Goal: Use online tool/utility: Use online tool/utility

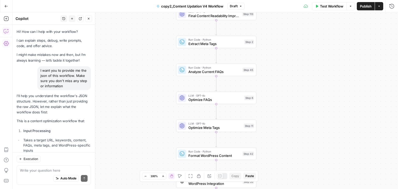
drag, startPoint x: 151, startPoint y: 85, endPoint x: 147, endPoint y: 117, distance: 32.7
click at [147, 117] on div "Workflow Set Inputs Inputs Run Code · Python Normalize Keywords Step 1 Perplexi…" at bounding box center [205, 100] width 386 height 177
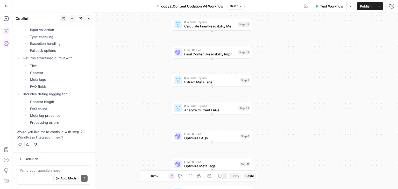
drag, startPoint x: 152, startPoint y: 58, endPoint x: 148, endPoint y: 109, distance: 51.0
click at [148, 109] on div "Workflow Set Inputs Inputs Run Code · Python Normalize Keywords Step 1 Perplexi…" at bounding box center [205, 100] width 386 height 177
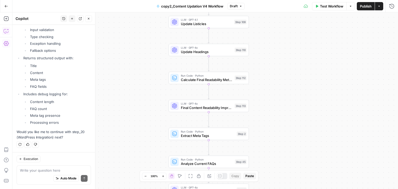
drag, startPoint x: 152, startPoint y: 67, endPoint x: 150, endPoint y: 103, distance: 36.7
click at [150, 103] on div "Workflow Set Inputs Inputs Run Code · Python Normalize Keywords Step 1 Perplexi…" at bounding box center [205, 100] width 386 height 177
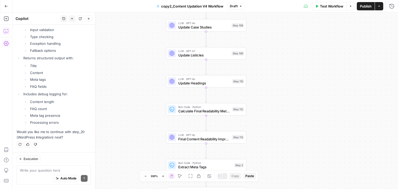
drag, startPoint x: 154, startPoint y: 67, endPoint x: 151, endPoint y: 117, distance: 49.9
click at [151, 117] on div "Workflow Set Inputs Inputs Run Code · Python Normalize Keywords Step 1 Perplexi…" at bounding box center [205, 100] width 386 height 177
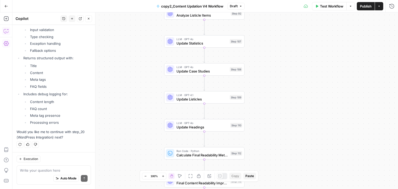
drag, startPoint x: 151, startPoint y: 76, endPoint x: 149, endPoint y: 108, distance: 31.9
click at [149, 108] on div "Workflow Set Inputs Inputs Run Code · Python Normalize Keywords Step 1 Perplexi…" at bounding box center [205, 100] width 386 height 177
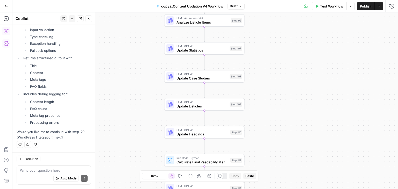
drag, startPoint x: 149, startPoint y: 108, endPoint x: 145, endPoint y: 52, distance: 56.4
click at [145, 52] on div "Workflow Set Inputs Inputs Run Code · Python Normalize Keywords Step 1 Perplexi…" at bounding box center [205, 100] width 386 height 177
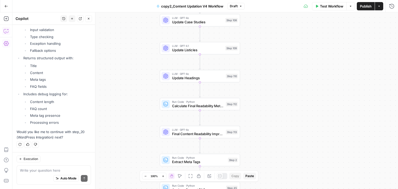
drag, startPoint x: 142, startPoint y: 89, endPoint x: 151, endPoint y: 66, distance: 24.9
click at [151, 66] on div "Workflow Set Inputs Inputs Run Code · Python Normalize Keywords Step 1 Perplexi…" at bounding box center [205, 100] width 386 height 177
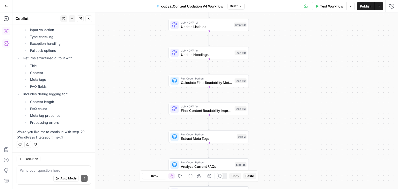
drag, startPoint x: 267, startPoint y: 44, endPoint x: 266, endPoint y: 109, distance: 64.3
click at [266, 109] on div "Workflow Set Inputs Inputs Run Code · Python Normalize Keywords Step 1 Perplexi…" at bounding box center [205, 100] width 386 height 177
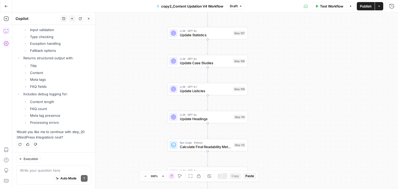
drag, startPoint x: 259, startPoint y: 58, endPoint x: 254, endPoint y: 130, distance: 72.0
click at [254, 130] on div "Workflow Set Inputs Inputs Run Code · Python Normalize Keywords Step 1 Perplexi…" at bounding box center [205, 100] width 386 height 177
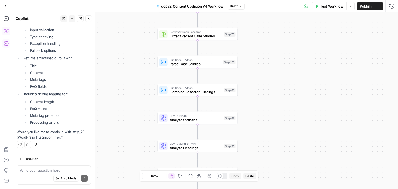
drag, startPoint x: 250, startPoint y: 76, endPoint x: 245, endPoint y: 201, distance: 125.3
click at [245, 189] on html "Qubit - SEO New Home Browse Your Data Usage Settings Recent Grids Live- 9-10 po…" at bounding box center [199, 94] width 398 height 189
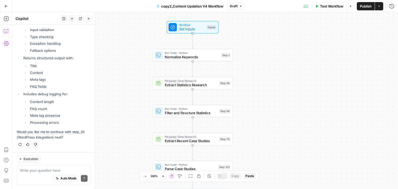
drag, startPoint x: 255, startPoint y: 96, endPoint x: 250, endPoint y: 201, distance: 105.1
click at [250, 189] on html "Qubit - SEO New Home Browse Your Data Usage Settings Recent Grids Live- 9-10 po…" at bounding box center [199, 94] width 398 height 189
drag, startPoint x: 253, startPoint y: 84, endPoint x: 253, endPoint y: 110, distance: 26.7
click at [253, 110] on div "Workflow Set Inputs Inputs Run Code · Python Normalize Keywords Step 1 Perplexi…" at bounding box center [205, 100] width 386 height 177
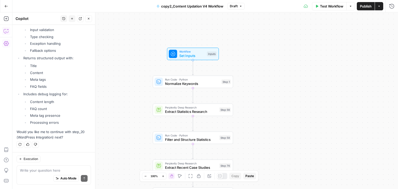
click at [194, 55] on span "Set Inputs" at bounding box center [192, 55] width 26 height 5
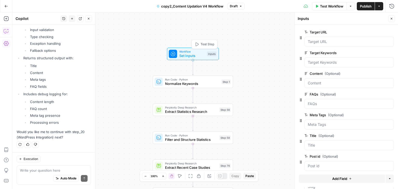
scroll to position [9588, 0]
drag, startPoint x: 327, startPoint y: 30, endPoint x: 311, endPoint y: 36, distance: 16.9
click at [311, 36] on div "Target URL edit field Delete group" at bounding box center [349, 38] width 89 height 18
click at [283, 64] on div "Workflow Set Inputs Inputs Run Code · Python Normalize Keywords Step 1 Perplexi…" at bounding box center [205, 100] width 386 height 177
click at [318, 40] on URL "Target URL" at bounding box center [349, 41] width 83 height 5
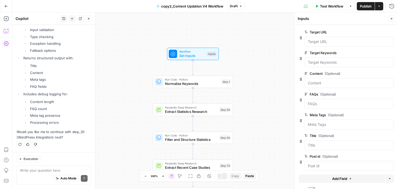
click at [376, 31] on span "edit field" at bounding box center [374, 32] width 11 height 4
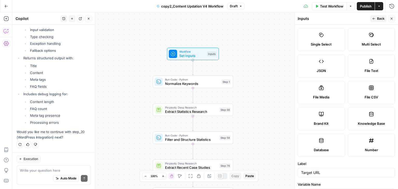
scroll to position [0, 0]
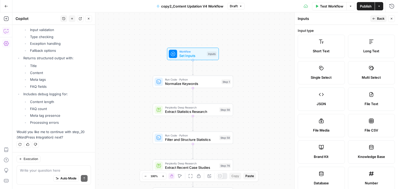
click at [375, 20] on icon "button" at bounding box center [373, 18] width 3 height 3
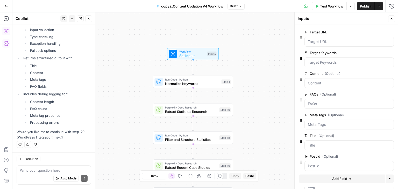
click at [369, 72] on span "edit field" at bounding box center [374, 74] width 11 height 4
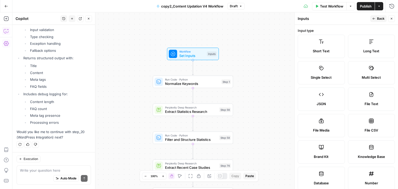
click at [375, 18] on icon "button" at bounding box center [373, 18] width 3 height 3
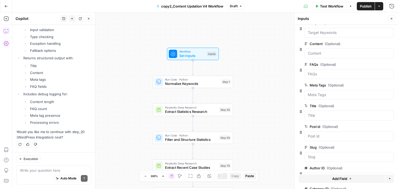
scroll to position [30, 0]
click at [375, 66] on span "edit field" at bounding box center [374, 64] width 11 height 4
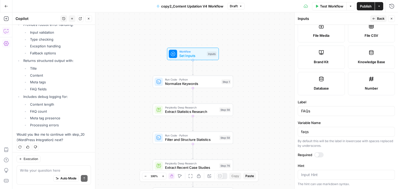
scroll to position [9588, 0]
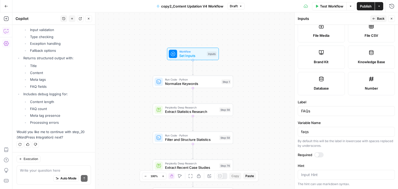
click at [376, 17] on button "Back" at bounding box center [378, 18] width 16 height 7
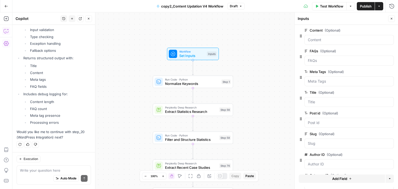
scroll to position [65, 0]
click at [370, 50] on span "edit field" at bounding box center [374, 50] width 11 height 4
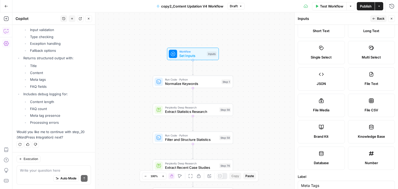
scroll to position [0, 0]
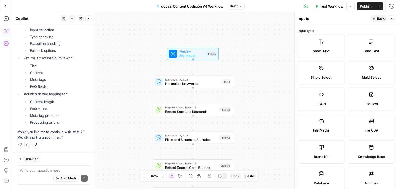
click at [377, 21] on button "Back" at bounding box center [378, 18] width 16 height 7
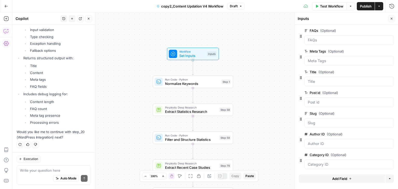
scroll to position [65, 0]
click at [372, 89] on button "edit field" at bounding box center [377, 92] width 20 height 6
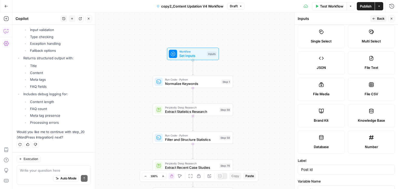
scroll to position [0, 0]
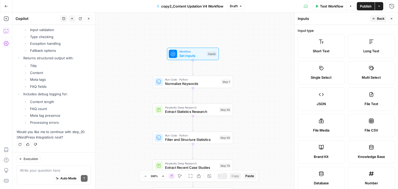
click at [378, 20] on span "Back" at bounding box center [381, 18] width 8 height 5
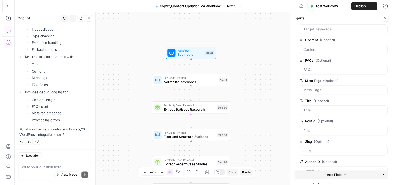
scroll to position [65, 0]
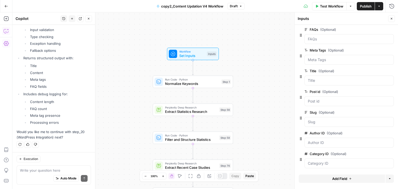
drag, startPoint x: 251, startPoint y: 73, endPoint x: 253, endPoint y: 40, distance: 33.8
click at [253, 40] on div "Workflow Set Inputs Inputs Run Code · Python Normalize Keywords Step 1 Perplexi…" at bounding box center [205, 100] width 386 height 177
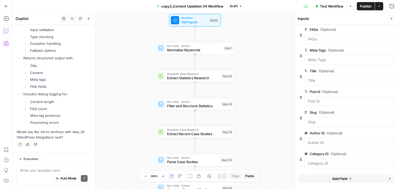
click at [328, 6] on span "Test Workflow" at bounding box center [331, 6] width 23 height 5
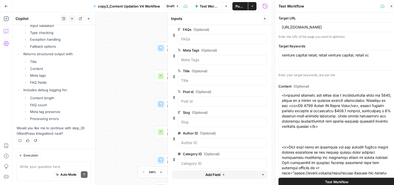
scroll to position [9592, 0]
type input "---_acf_changed: false_yoast_wpseo_title: Top Retail VC Firms to Watch and Secu…"
click at [330, 26] on input "[URL][DOMAIN_NAME]" at bounding box center [337, 27] width 110 height 5
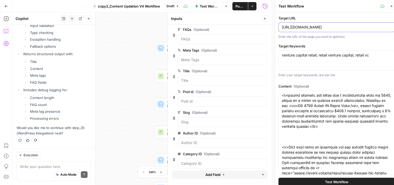
click at [330, 26] on input "[URL][DOMAIN_NAME]" at bounding box center [337, 27] width 110 height 5
click at [330, 30] on div "[URL][DOMAIN_NAME]" at bounding box center [337, 27] width 116 height 10
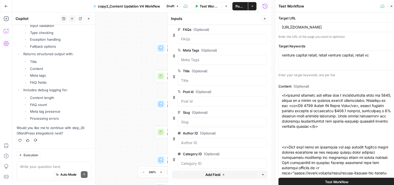
click at [330, 30] on div "[URL][DOMAIN_NAME]" at bounding box center [337, 27] width 116 height 10
click at [318, 53] on textarea "venture capital retail, retail venture capital, retail vc" at bounding box center [337, 55] width 110 height 5
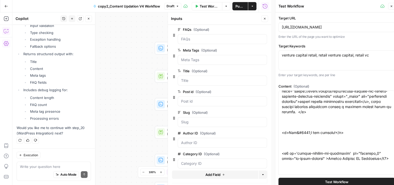
scroll to position [0, 0]
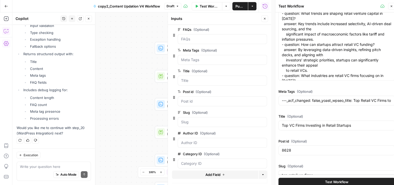
scroll to position [31, 0]
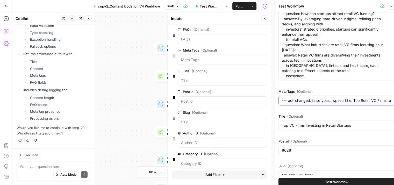
click at [304, 99] on input "---_acf_changed: false_yoast_wpseo_title: Top Retail VC Firms to Watch and Secu…" at bounding box center [337, 100] width 110 height 5
click at [294, 124] on input "Top VC Firms Investing in Retail Startups" at bounding box center [337, 125] width 110 height 5
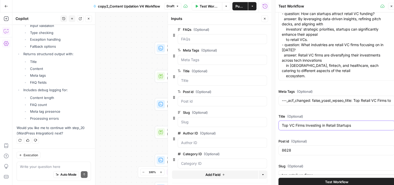
click at [294, 124] on input "Top VC Firms Investing in Retail Startups" at bounding box center [337, 125] width 110 height 5
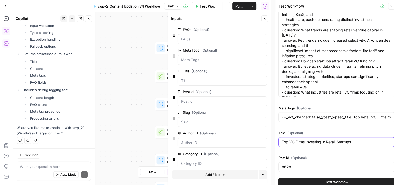
scroll to position [223, 0]
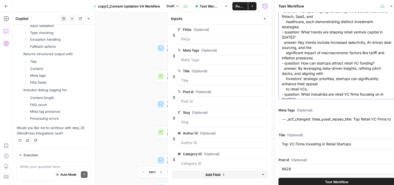
click at [297, 58] on textarea "--- faq: - question: What are the top retail VC firms in [DATE]? answer: The re…" at bounding box center [337, 60] width 110 height 135
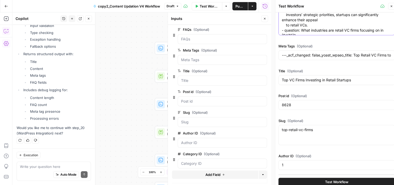
scroll to position [294, 0]
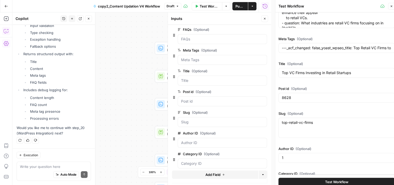
click at [299, 94] on div "8628" at bounding box center [337, 98] width 116 height 10
click at [296, 98] on input "8628" at bounding box center [337, 97] width 110 height 5
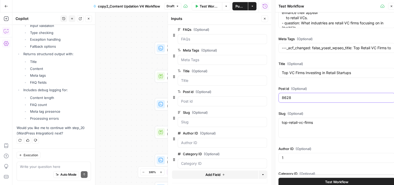
click at [296, 98] on input "8628" at bounding box center [337, 97] width 110 height 5
click at [302, 122] on textarea "top-retail-vc-firms" at bounding box center [337, 122] width 110 height 5
